Goal: Navigation & Orientation: Find specific page/section

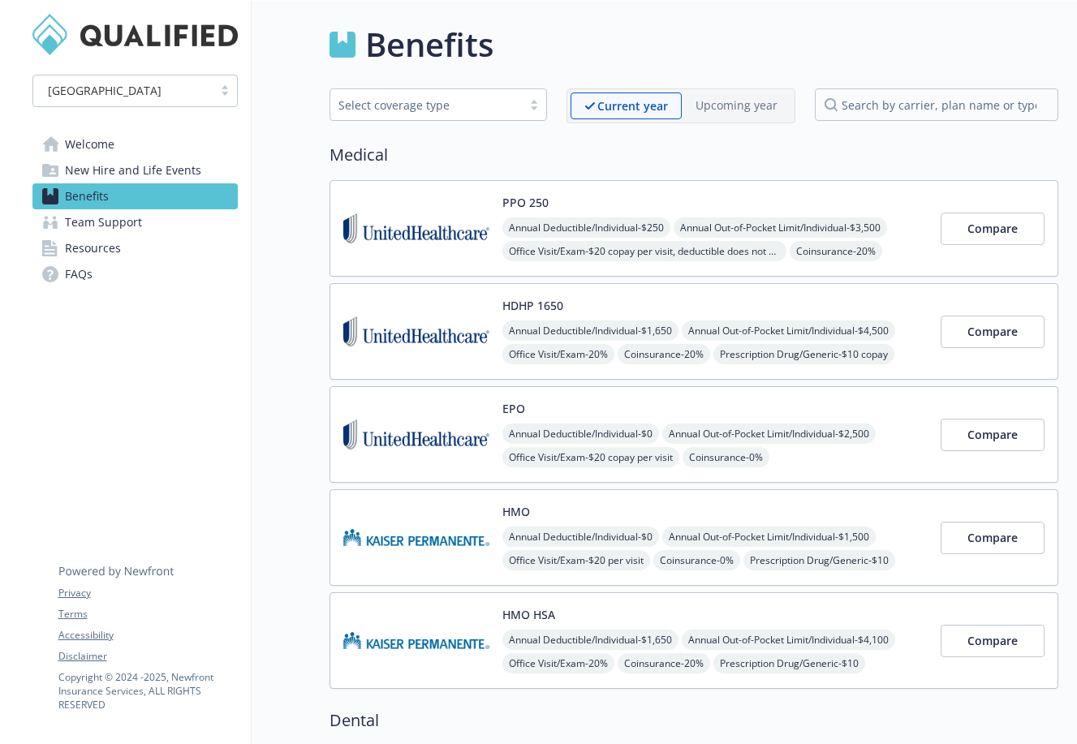
click at [97, 151] on span "Welcome" at bounding box center [90, 145] width 50 height 26
